Goal: Information Seeking & Learning: Learn about a topic

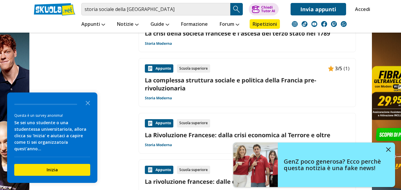
scroll to position [712, 0]
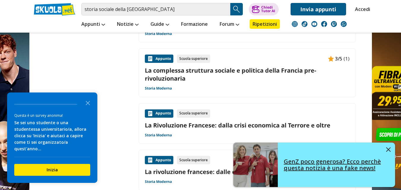
drag, startPoint x: 389, startPoint y: 148, endPoint x: 358, endPoint y: 148, distance: 30.6
click at [389, 148] on img at bounding box center [388, 149] width 4 height 4
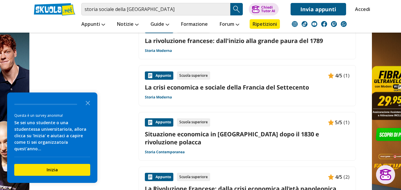
scroll to position [949, 0]
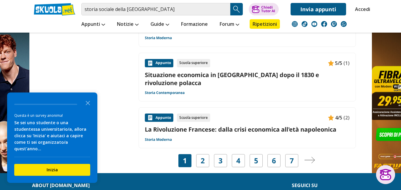
click at [310, 157] on img "Pagina successiva" at bounding box center [309, 160] width 11 height 7
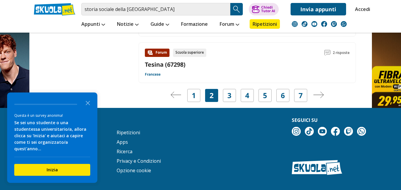
scroll to position [949, 0]
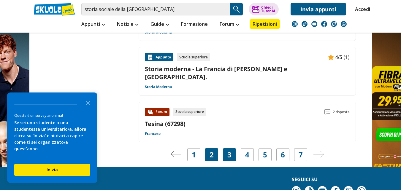
click at [226, 148] on div "3" at bounding box center [229, 154] width 13 height 13
click at [88, 107] on icon "Close the survey" at bounding box center [88, 103] width 12 height 12
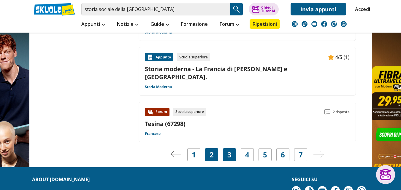
click at [229, 151] on link "3" at bounding box center [229, 155] width 4 height 8
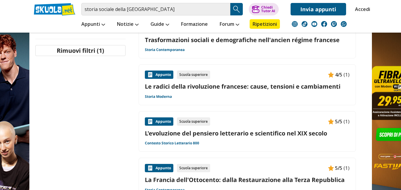
scroll to position [356, 0]
